Goal: Use online tool/utility: Use online tool/utility

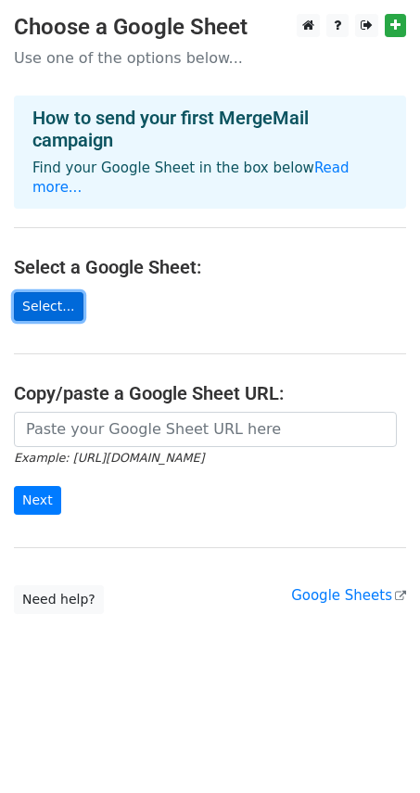
click at [57, 292] on link "Select..." at bounding box center [49, 306] width 70 height 29
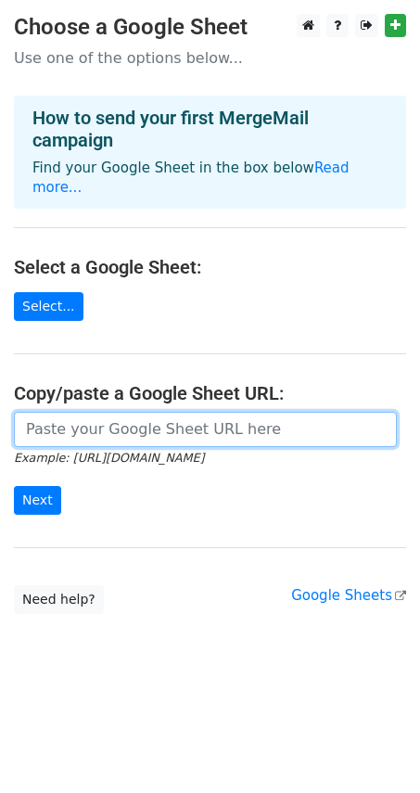
click at [144, 412] on input "url" at bounding box center [205, 429] width 383 height 35
paste input "https://docs.google.com/spreadsheets/d/1N03DMa4dr6pU6MD5jnO4rw0iB72GUGtck79NemO…"
type input "https://docs.google.com/spreadsheets/d/1N03DMa4dr6pU6MD5jnO4rw0iB72GUGtck79NemO…"
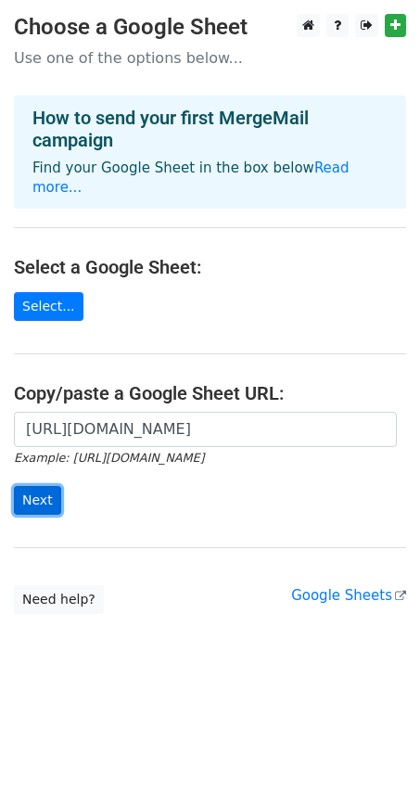
scroll to position [0, 0]
click at [14, 486] on input "Next" at bounding box center [37, 500] width 47 height 29
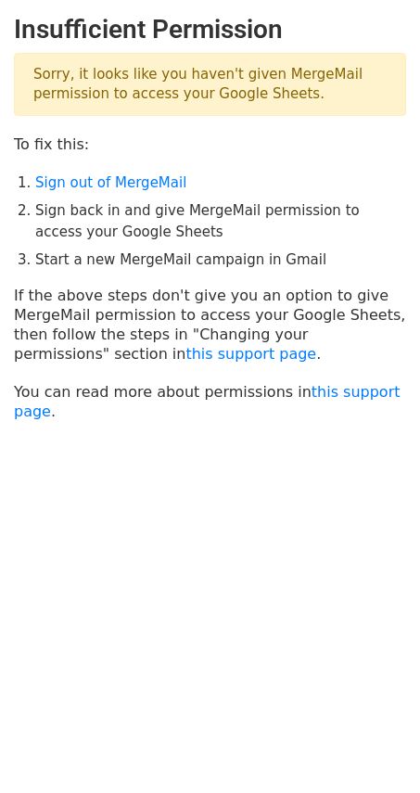
click at [101, 92] on p "Sorry, it looks like you haven't given MergeMail permission to access your Goog…" at bounding box center [210, 84] width 392 height 63
click at [86, 181] on link "Sign out of MergeMail" at bounding box center [110, 182] width 151 height 17
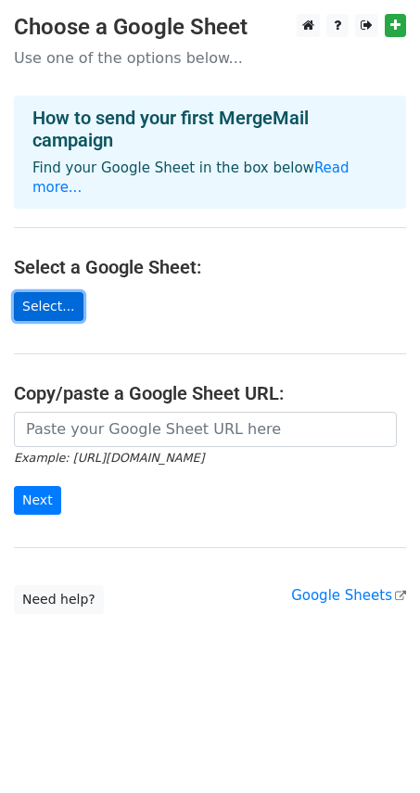
click at [27, 292] on link "Select..." at bounding box center [49, 306] width 70 height 29
click at [44, 292] on link "Select..." at bounding box center [49, 306] width 70 height 29
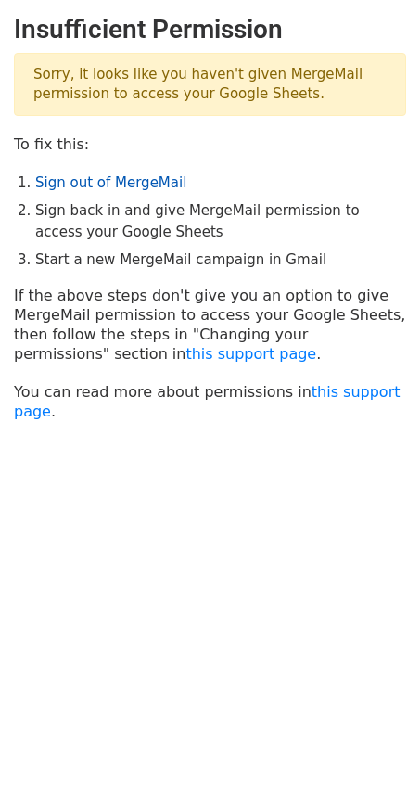
click at [146, 179] on link "Sign out of MergeMail" at bounding box center [110, 182] width 151 height 17
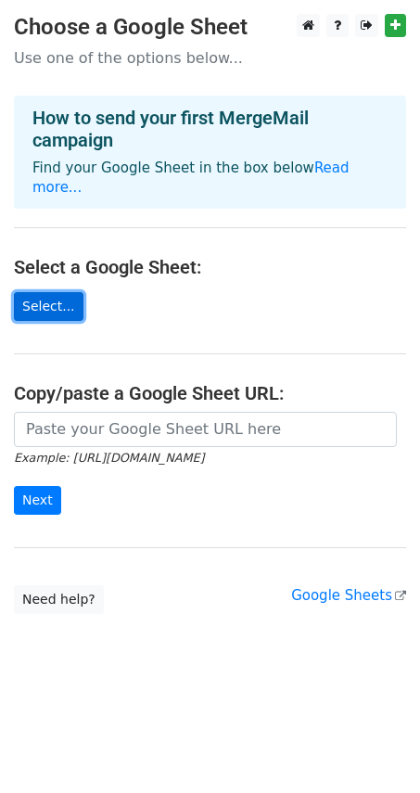
click at [48, 292] on link "Select..." at bounding box center [49, 306] width 70 height 29
